Goal: Task Accomplishment & Management: Use online tool/utility

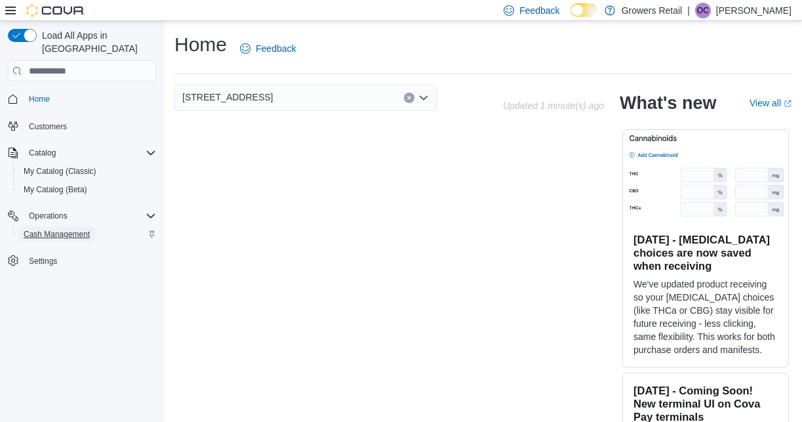
click at [64, 229] on span "Cash Management" at bounding box center [57, 234] width 66 height 10
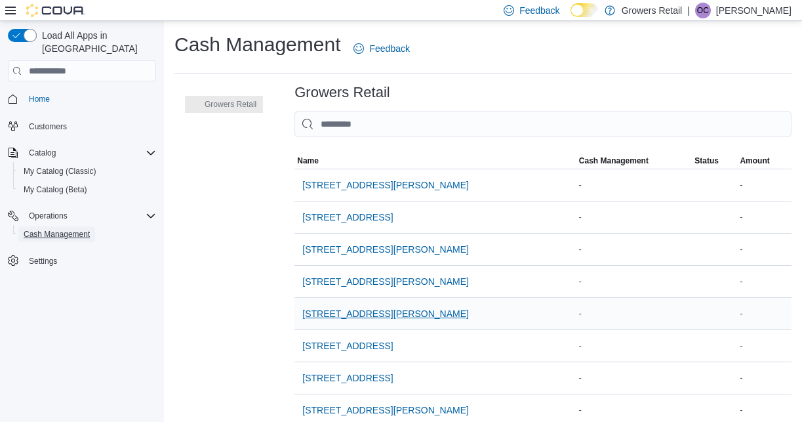
scroll to position [47, 0]
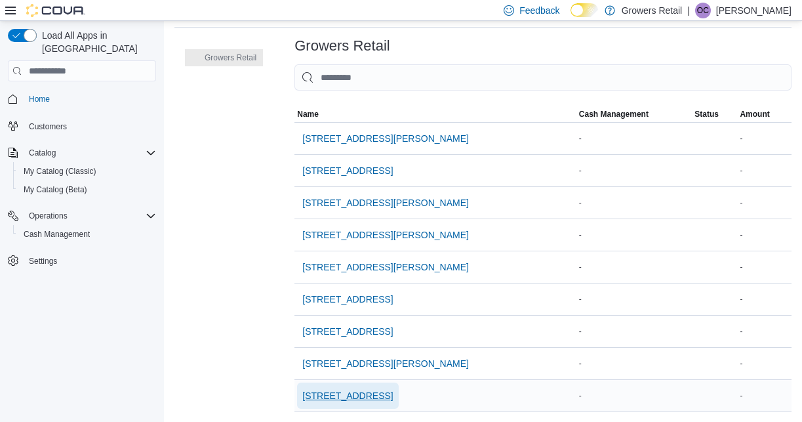
click at [332, 399] on span "[STREET_ADDRESS]" at bounding box center [347, 395] width 91 height 13
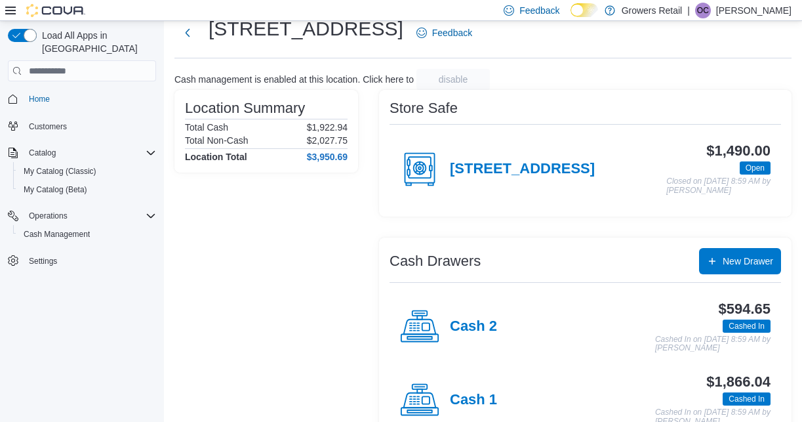
scroll to position [75, 0]
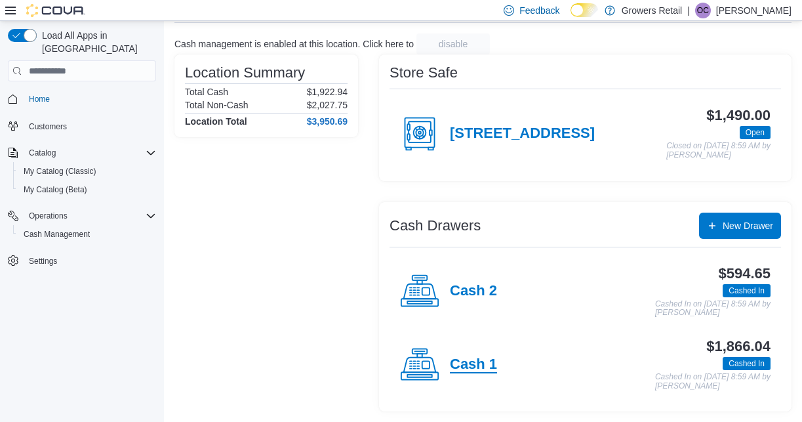
click at [474, 370] on h4 "Cash 1" at bounding box center [473, 364] width 47 height 17
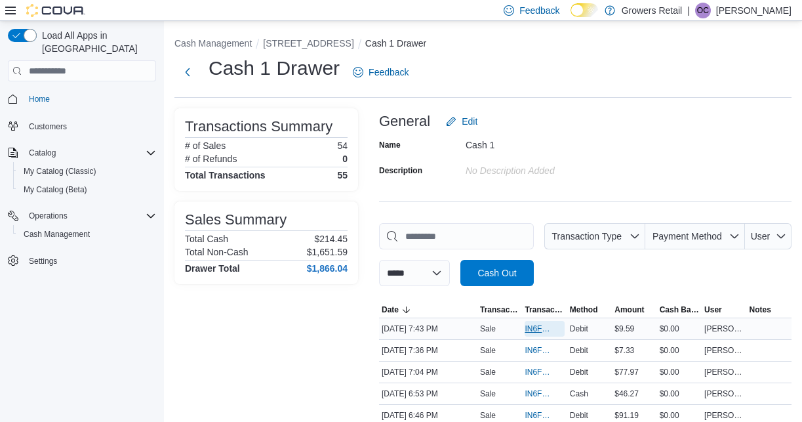
click at [535, 327] on span "IN6FPW-2030068" at bounding box center [538, 328] width 26 height 10
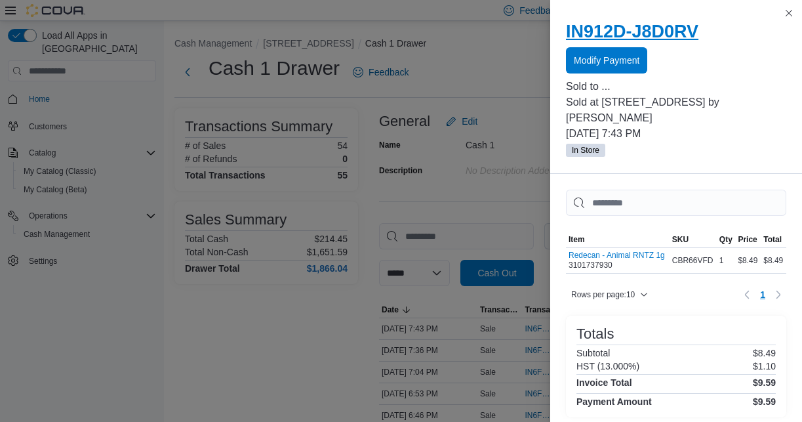
click at [637, 29] on h2 "IN912D-J8D0RV" at bounding box center [676, 31] width 220 height 21
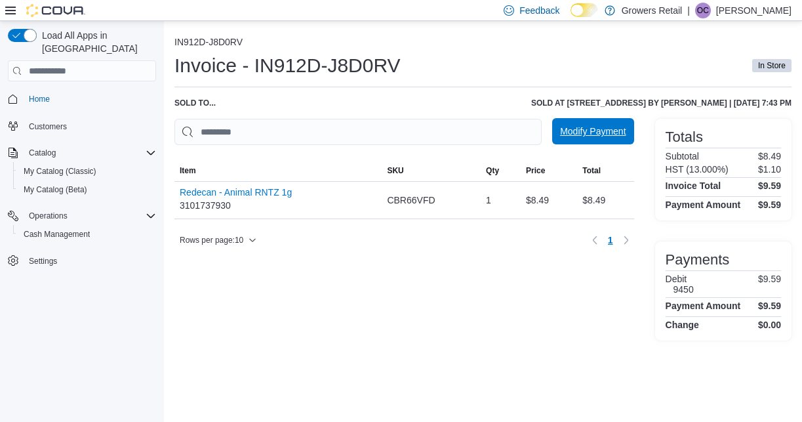
click at [597, 142] on span "Modify Payment" at bounding box center [593, 131] width 66 height 26
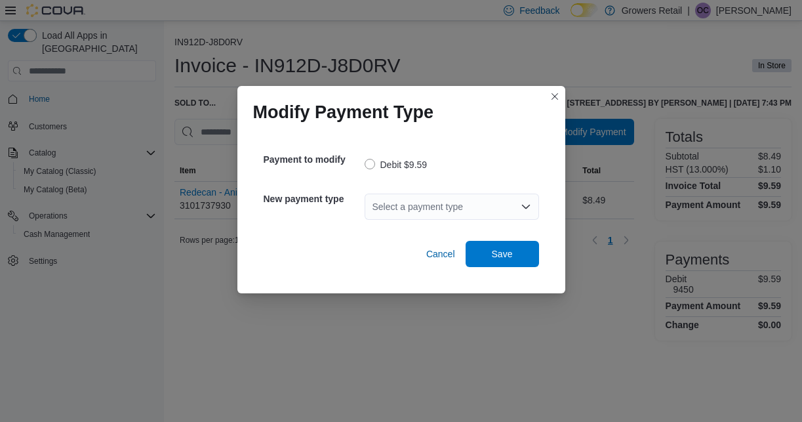
click at [459, 201] on div "Select a payment type" at bounding box center [452, 207] width 174 height 26
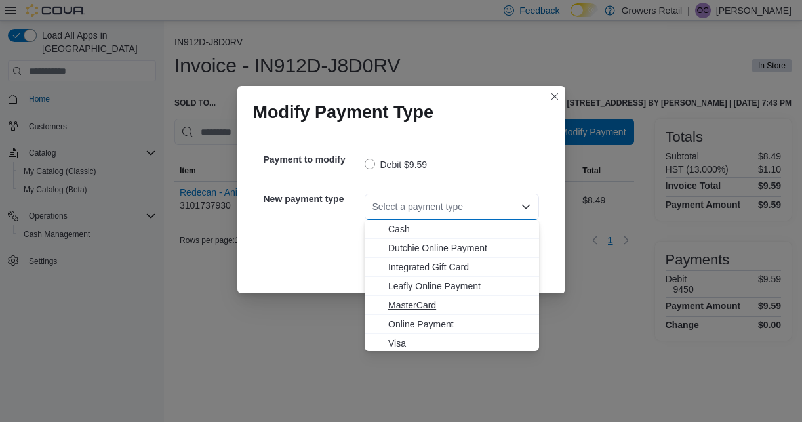
click at [407, 303] on span "MasterCard" at bounding box center [459, 304] width 143 height 13
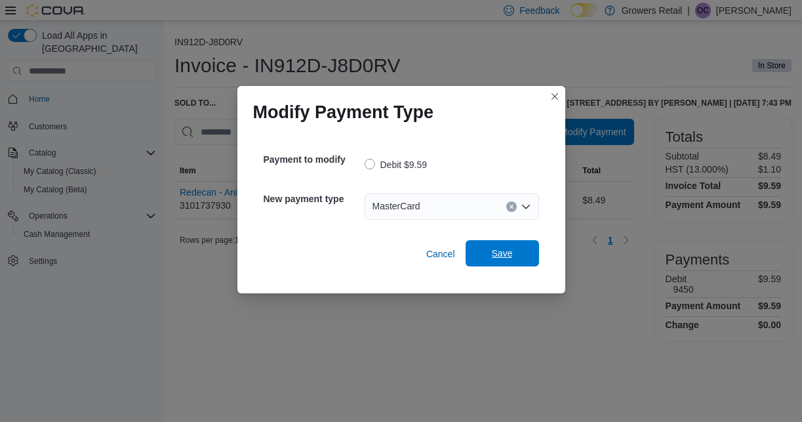
click at [510, 247] on span "Save" at bounding box center [503, 253] width 58 height 26
